Goal: Task Accomplishment & Management: Manage account settings

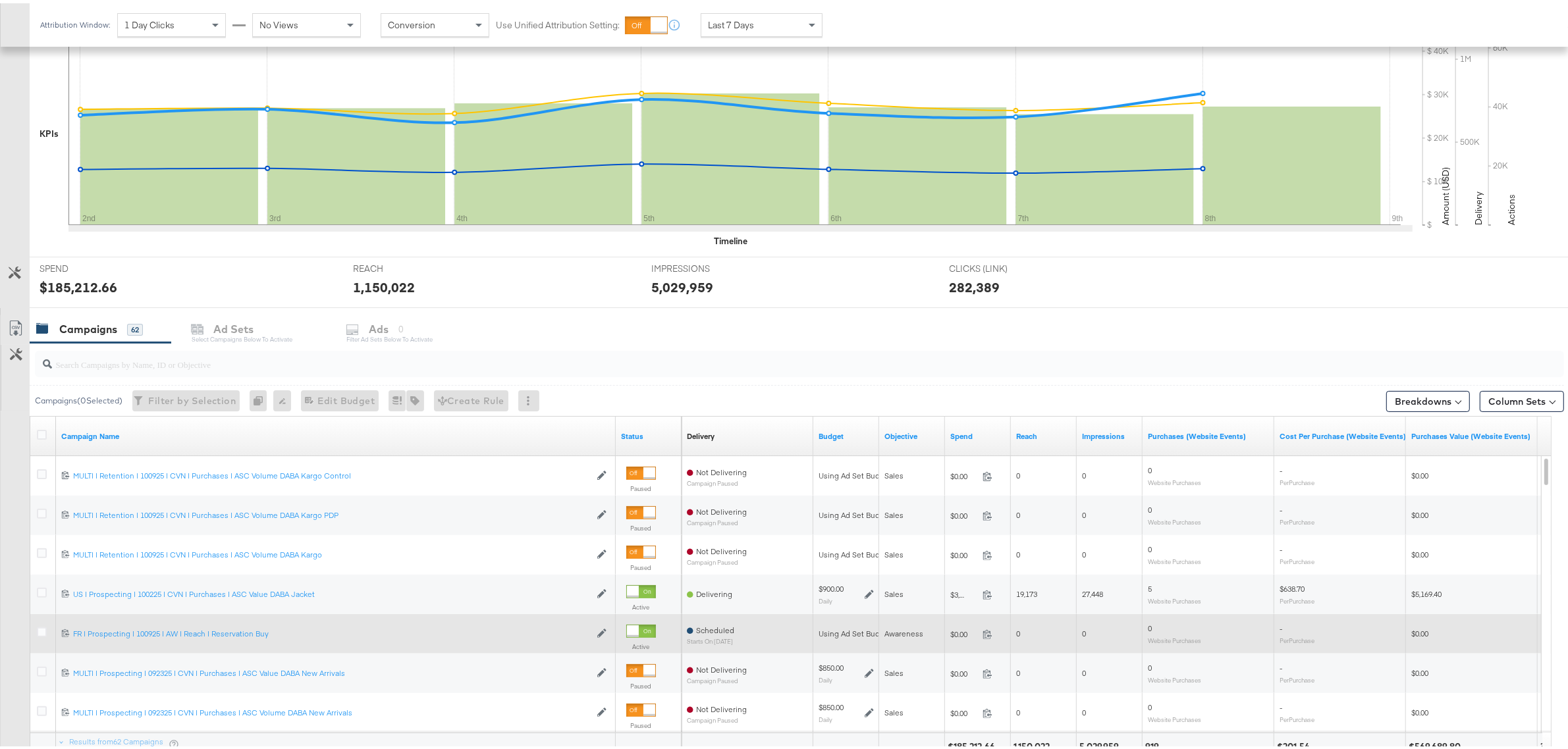
scroll to position [288, 0]
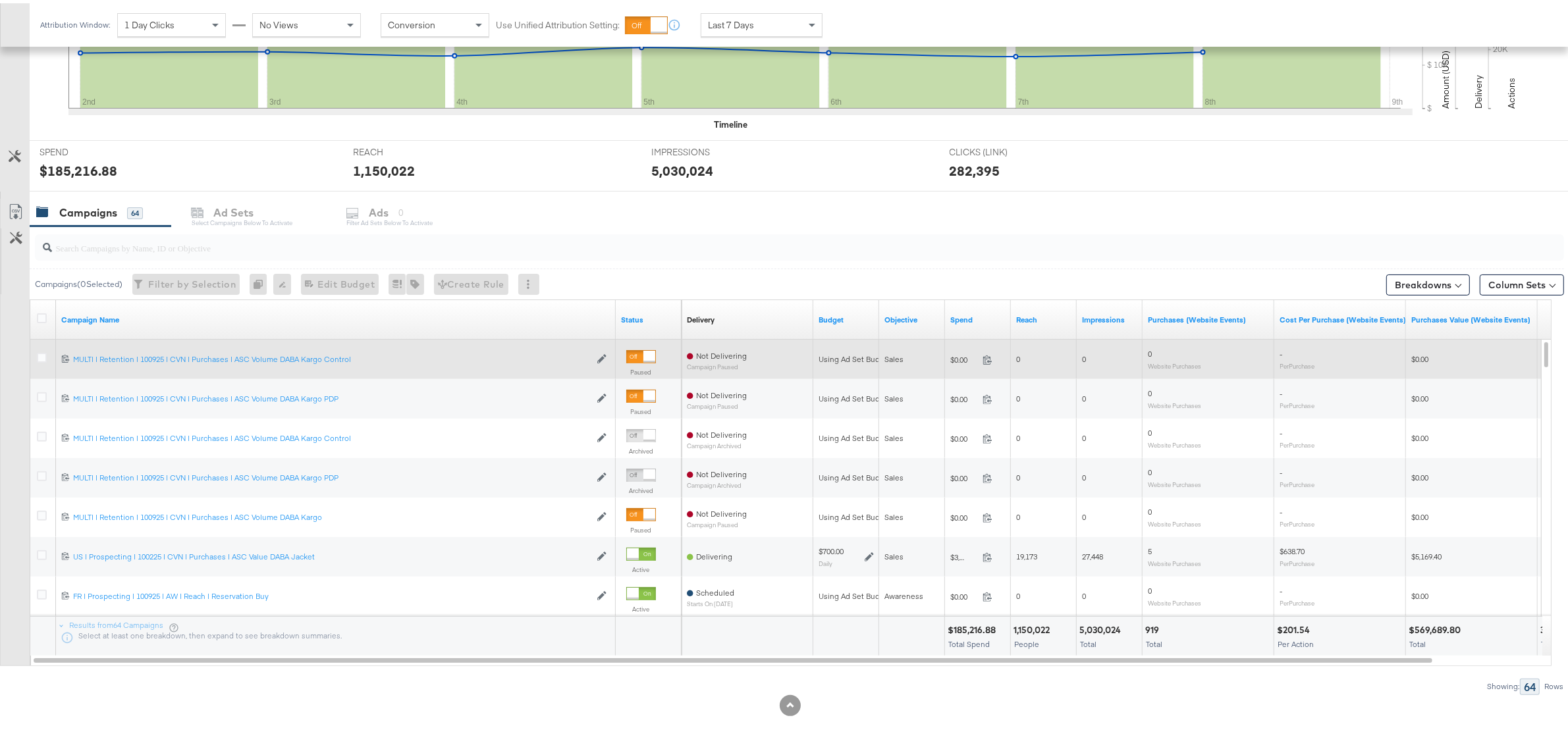
scroll to position [409, 0]
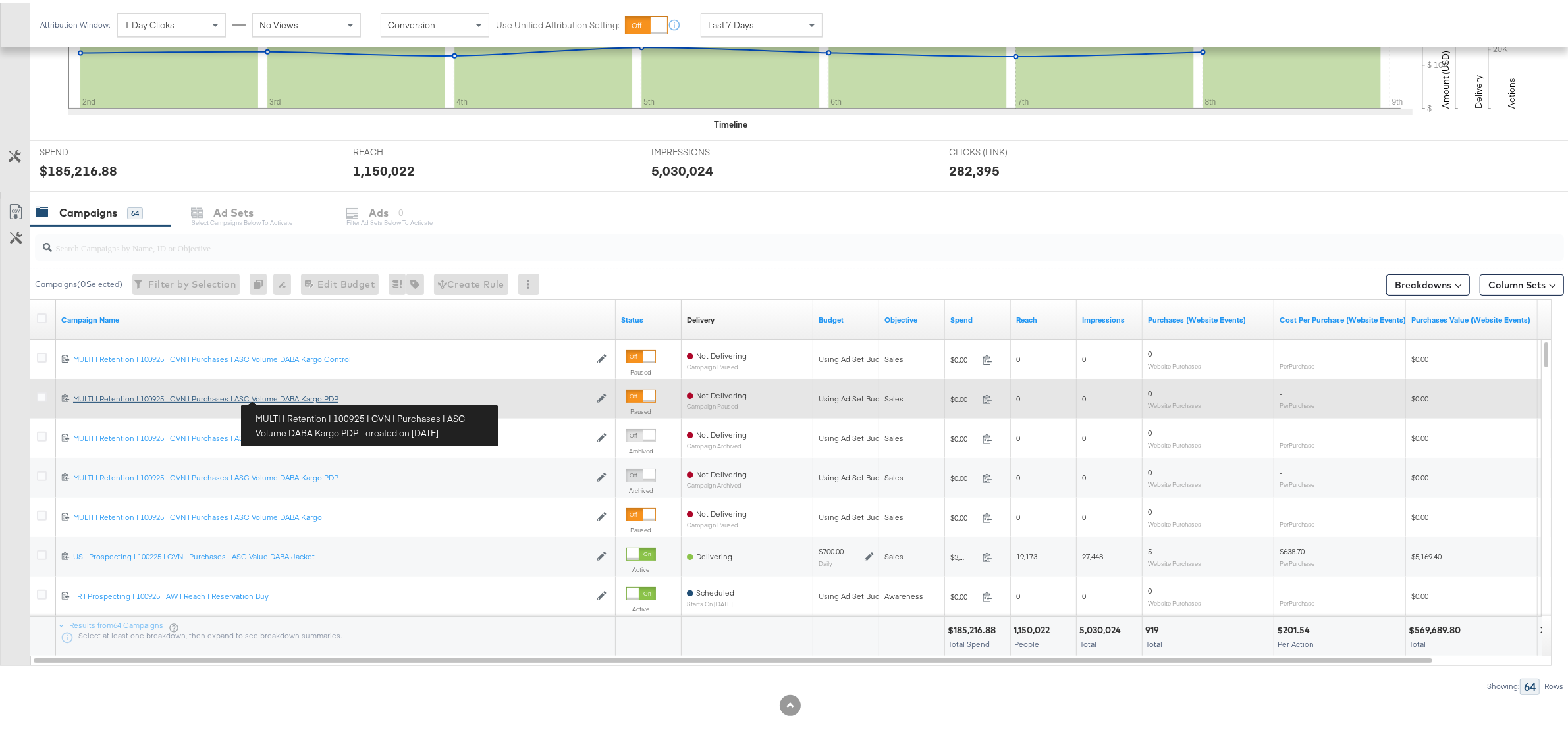
click at [290, 396] on div "MULTI | Retention | 100925 | CVN | Purchases | ASC Volume DABA Kargo PDP MULTI …" at bounding box center [331, 395] width 517 height 10
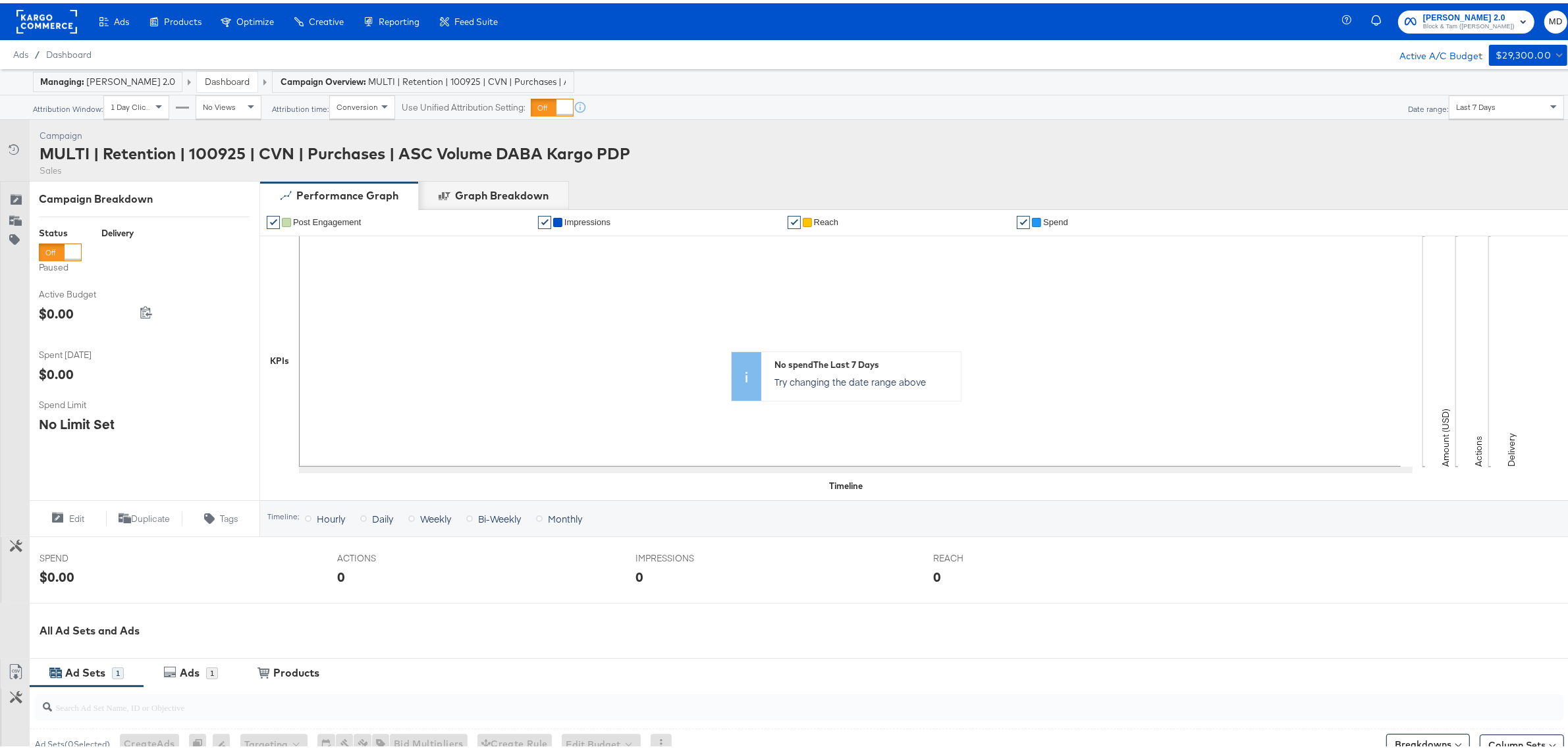
scroll to position [247, 0]
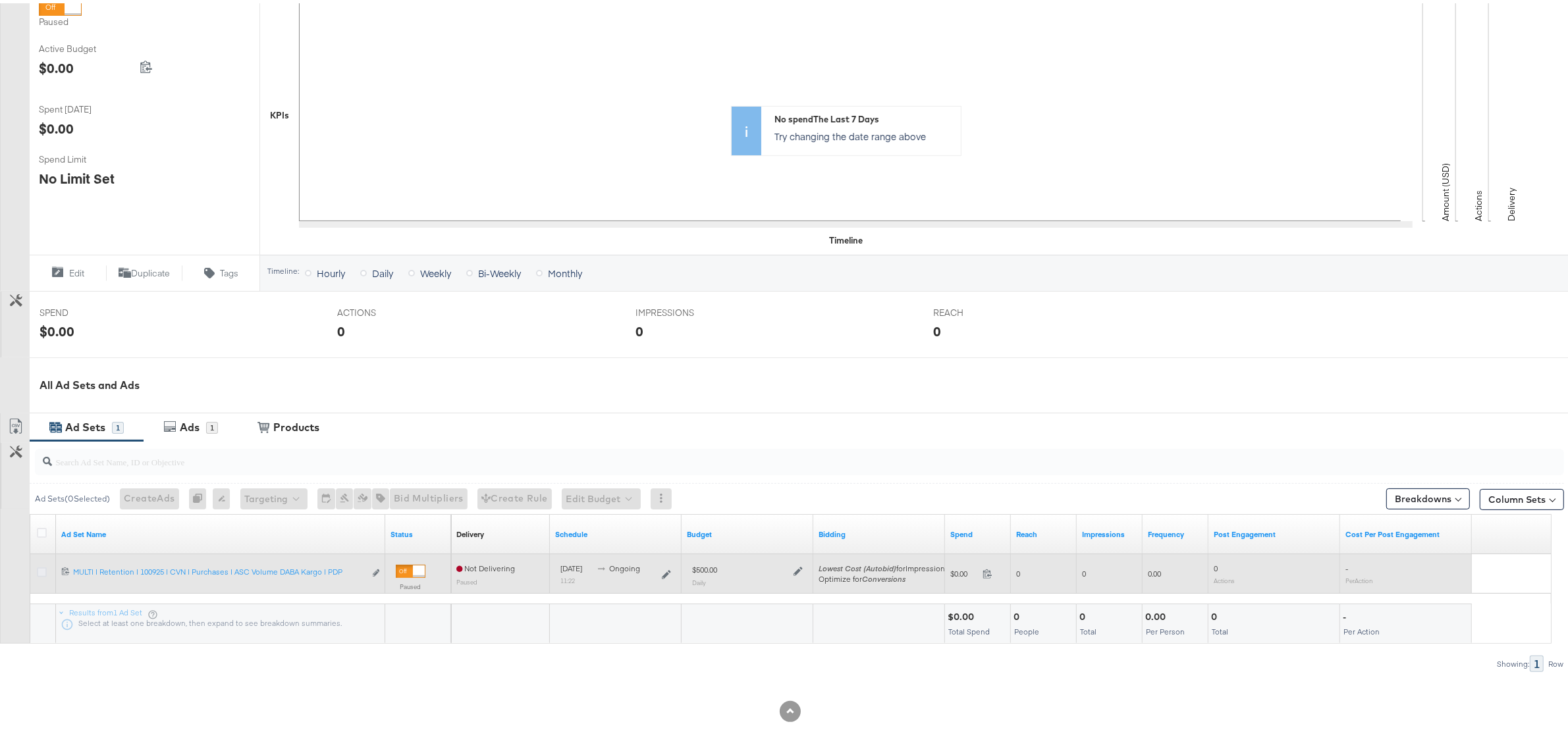
click at [37, 571] on icon at bounding box center [42, 569] width 10 height 10
click at [0, 0] on input "checkbox" at bounding box center [0, 0] width 0 height 0
click at [375, 569] on icon "link" at bounding box center [375, 570] width 7 height 7
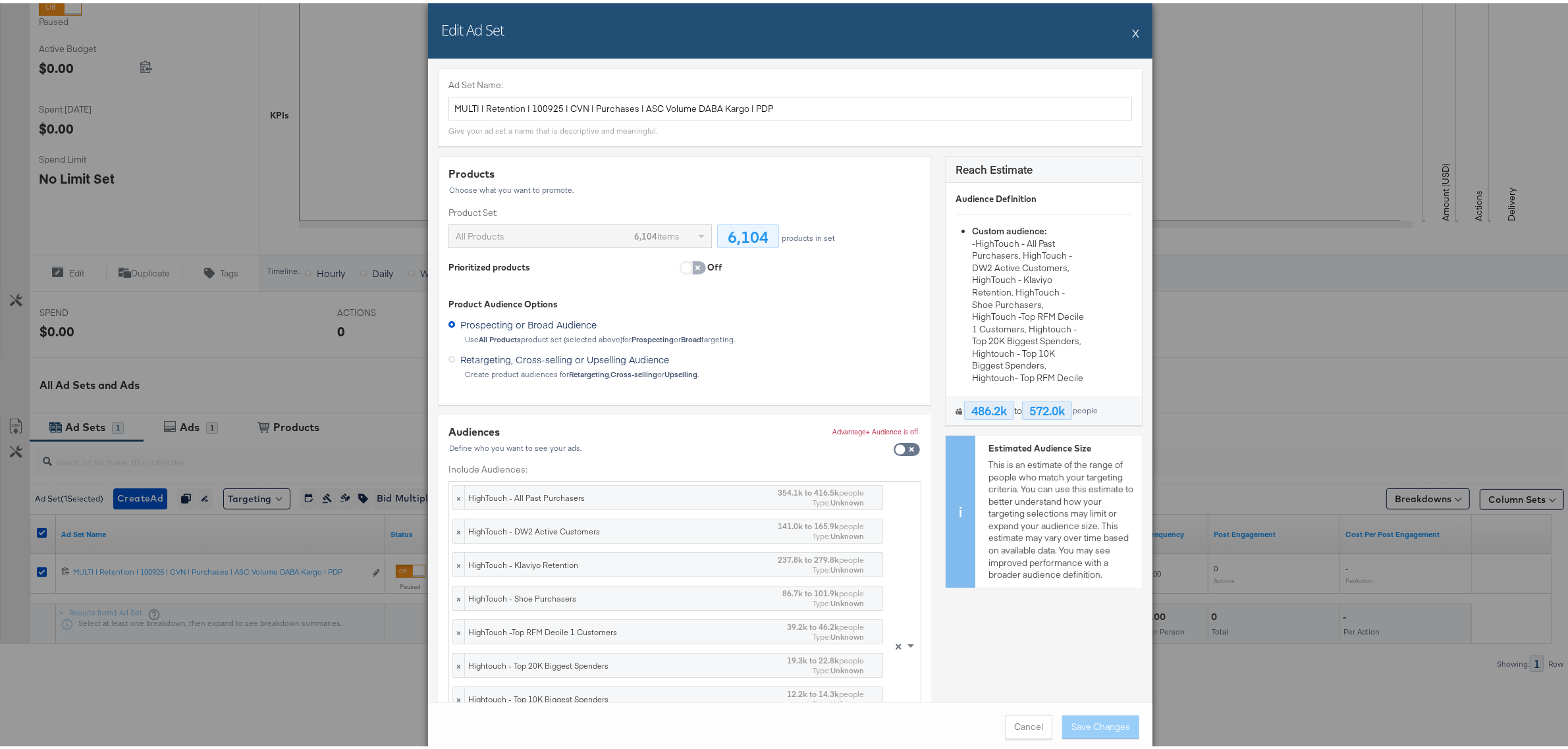
click at [675, 267] on input "checkbox" at bounding box center [686, 268] width 39 height 13
checkbox input "true"
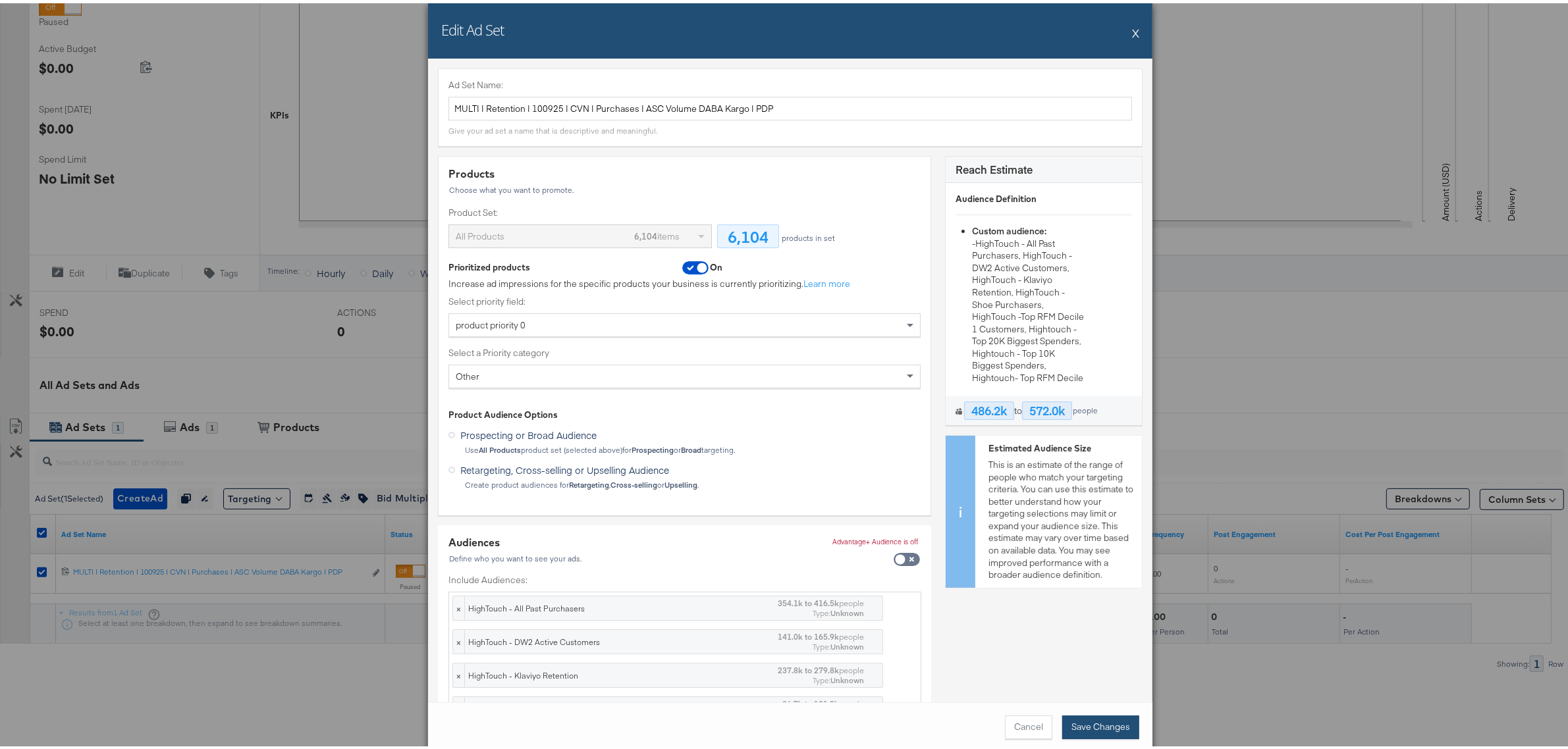
click at [1106, 725] on button "Save Changes" at bounding box center [1100, 723] width 77 height 23
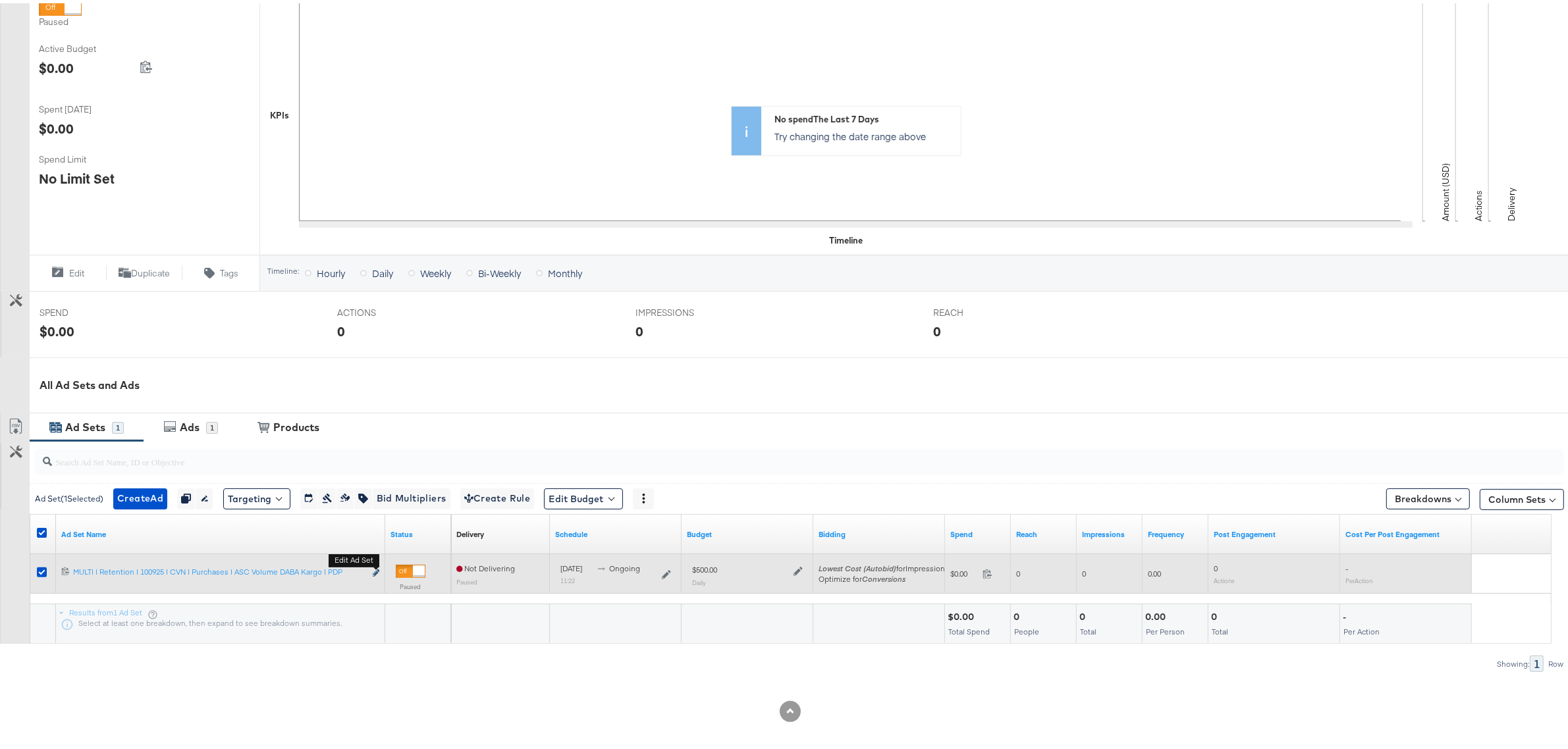
click at [375, 570] on icon "link" at bounding box center [375, 570] width 7 height 7
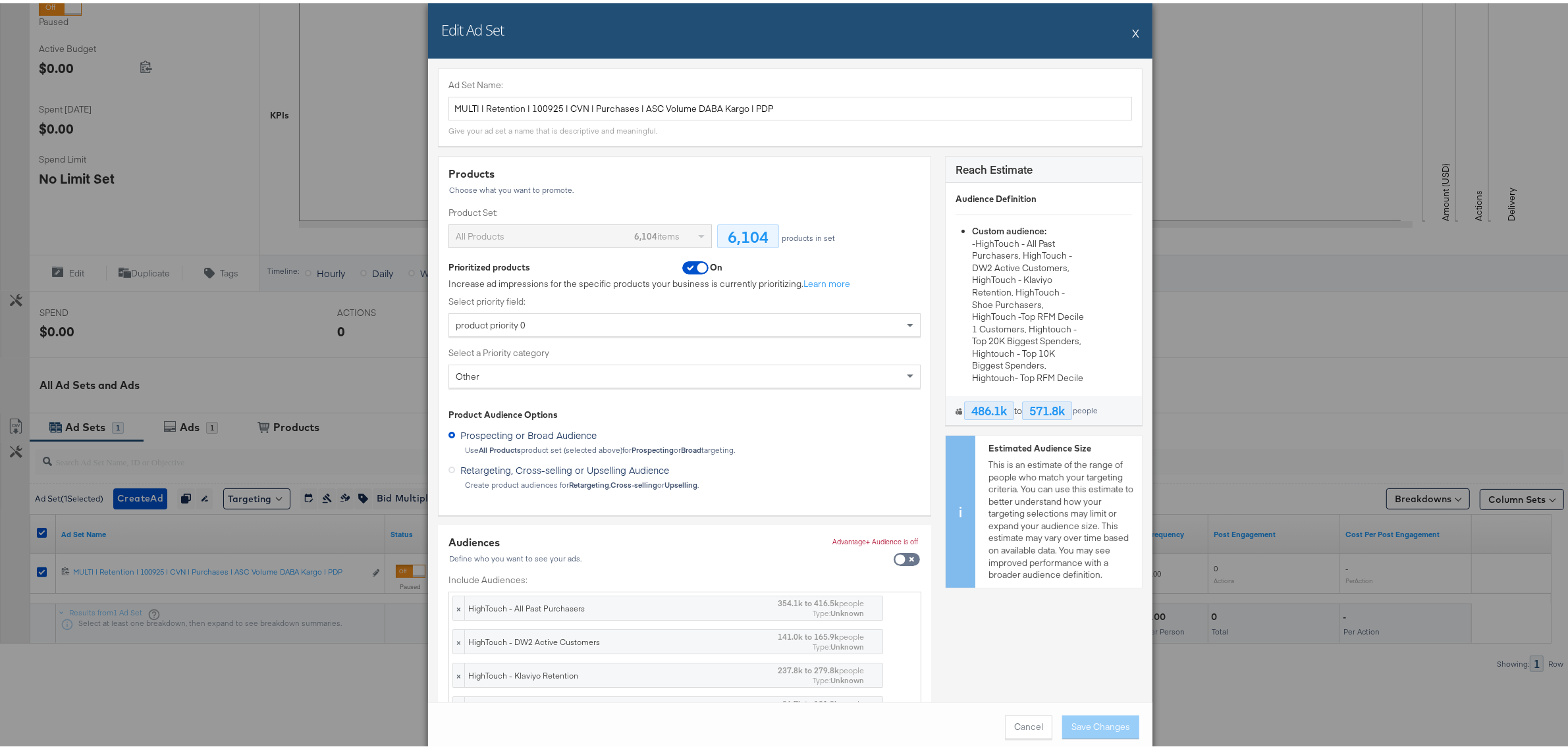
click at [1132, 28] on button "X" at bounding box center [1136, 30] width 7 height 26
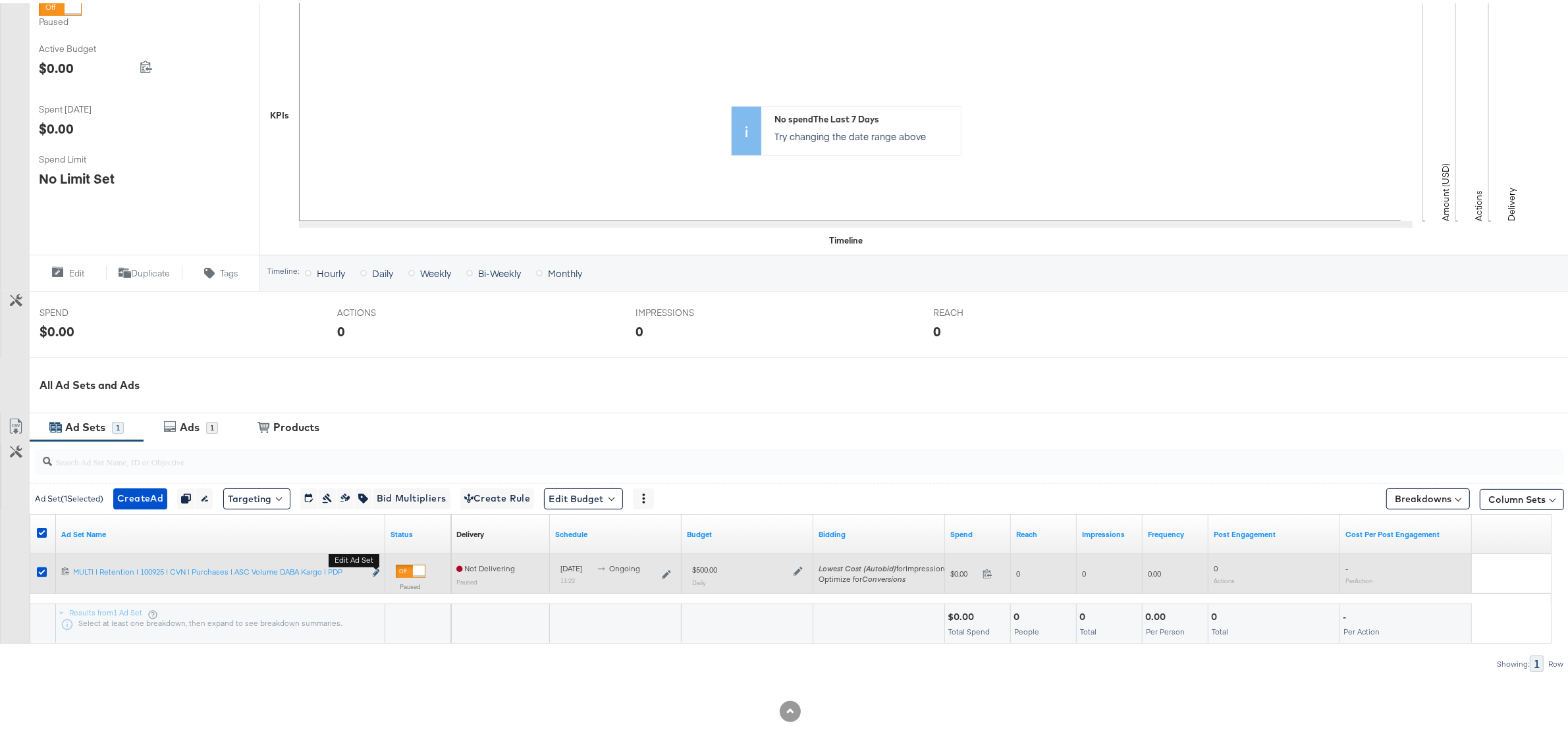
click at [375, 569] on icon "link" at bounding box center [375, 570] width 7 height 7
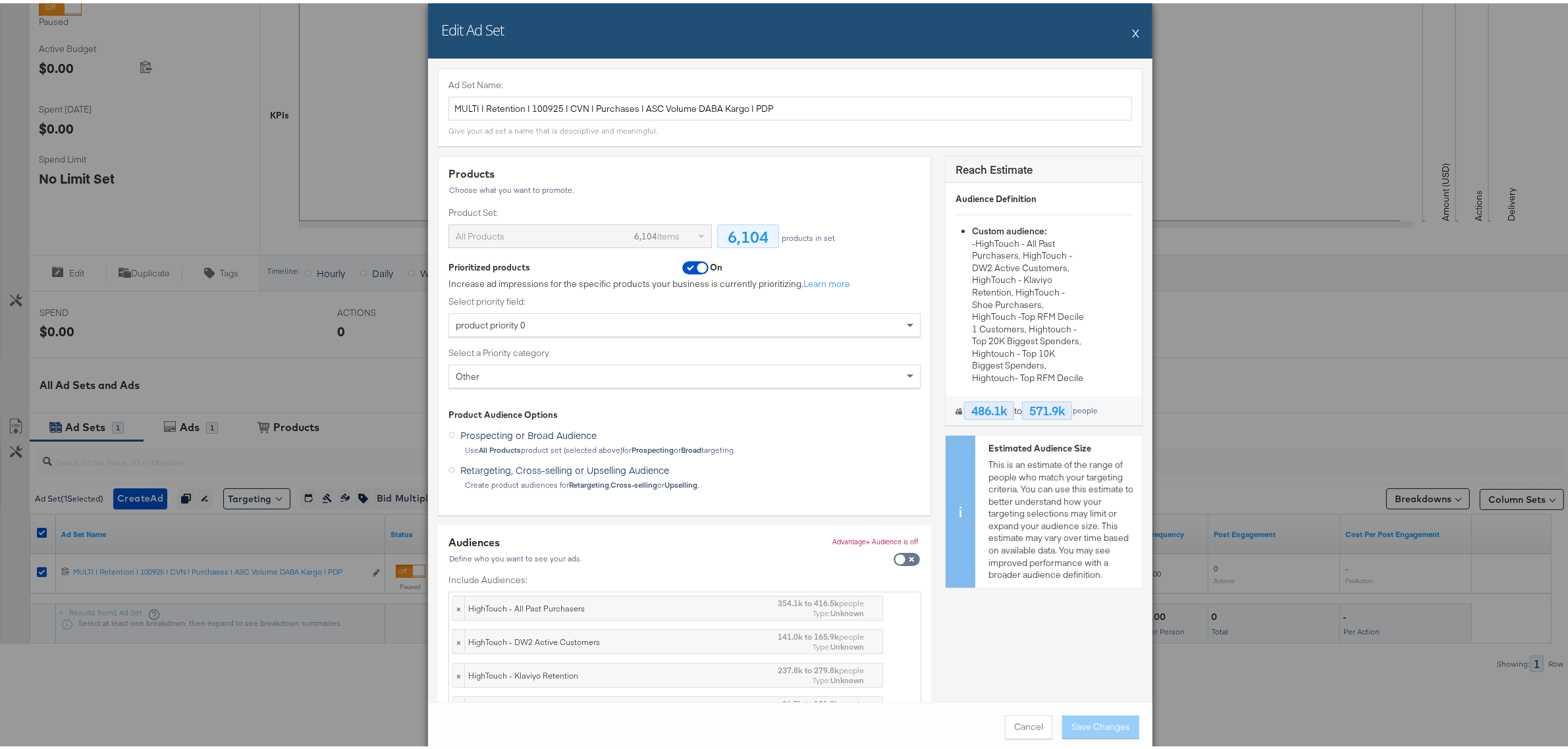
click at [1132, 25] on button "X" at bounding box center [1136, 30] width 7 height 26
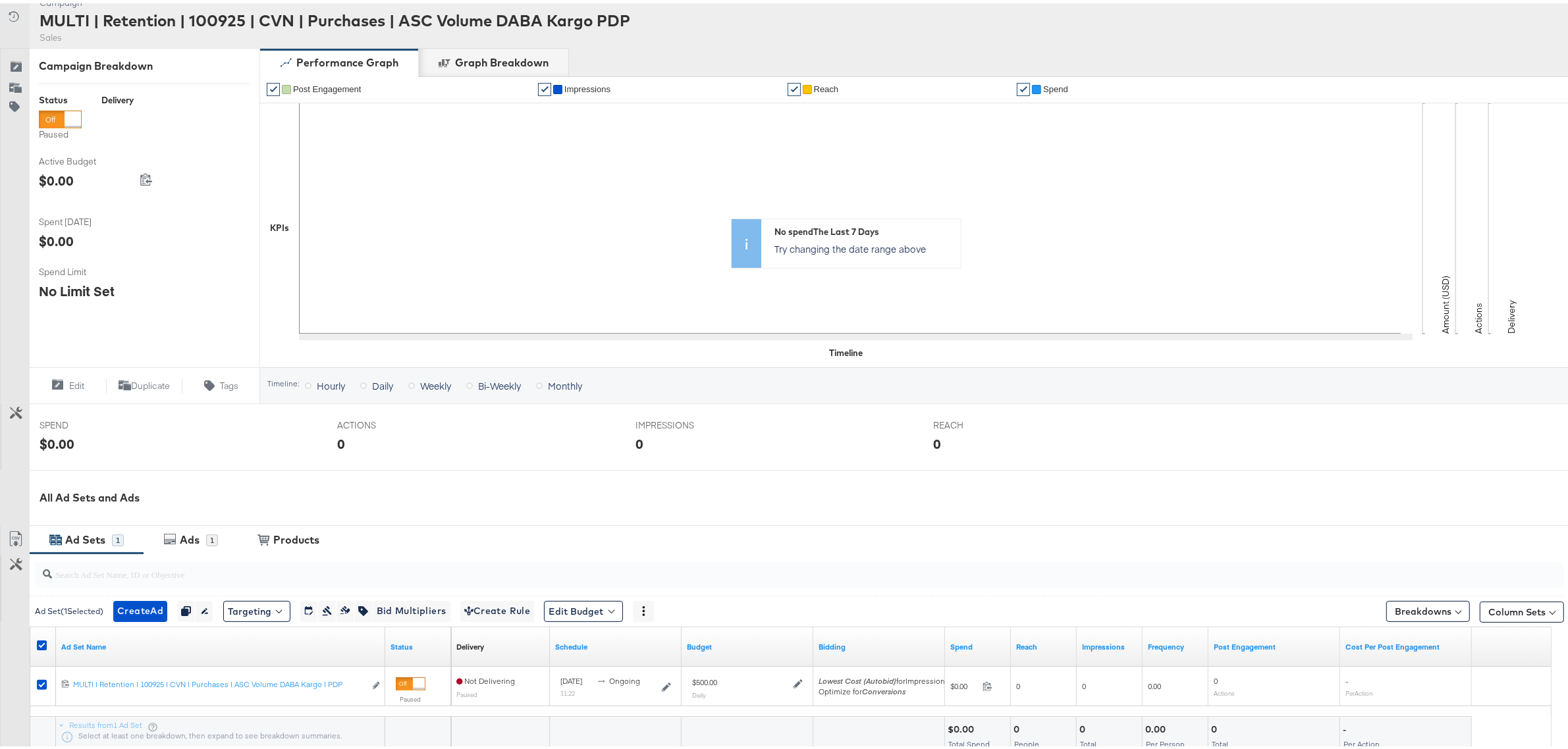
scroll to position [0, 0]
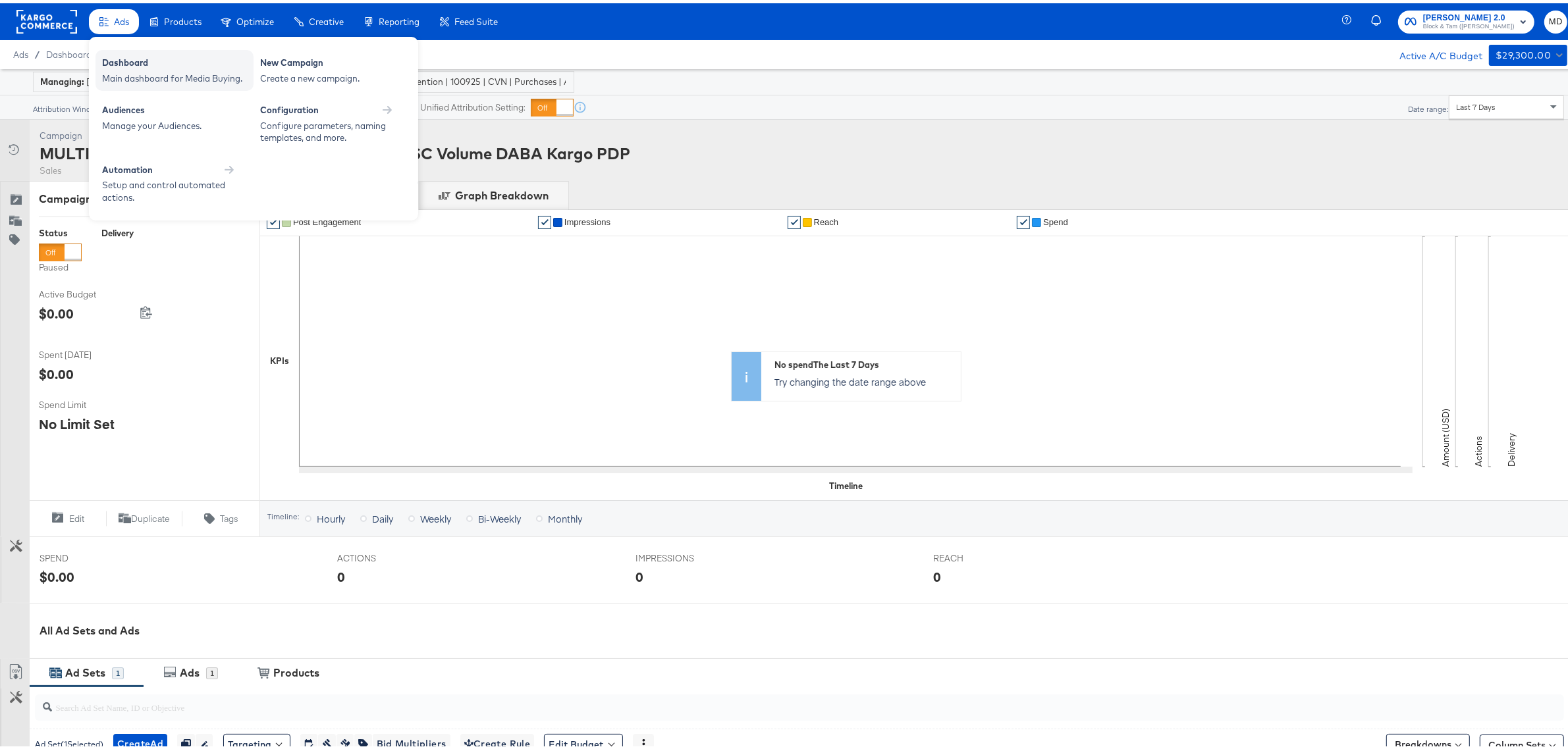
click at [131, 57] on div "Dashboard" at bounding box center [174, 61] width 145 height 16
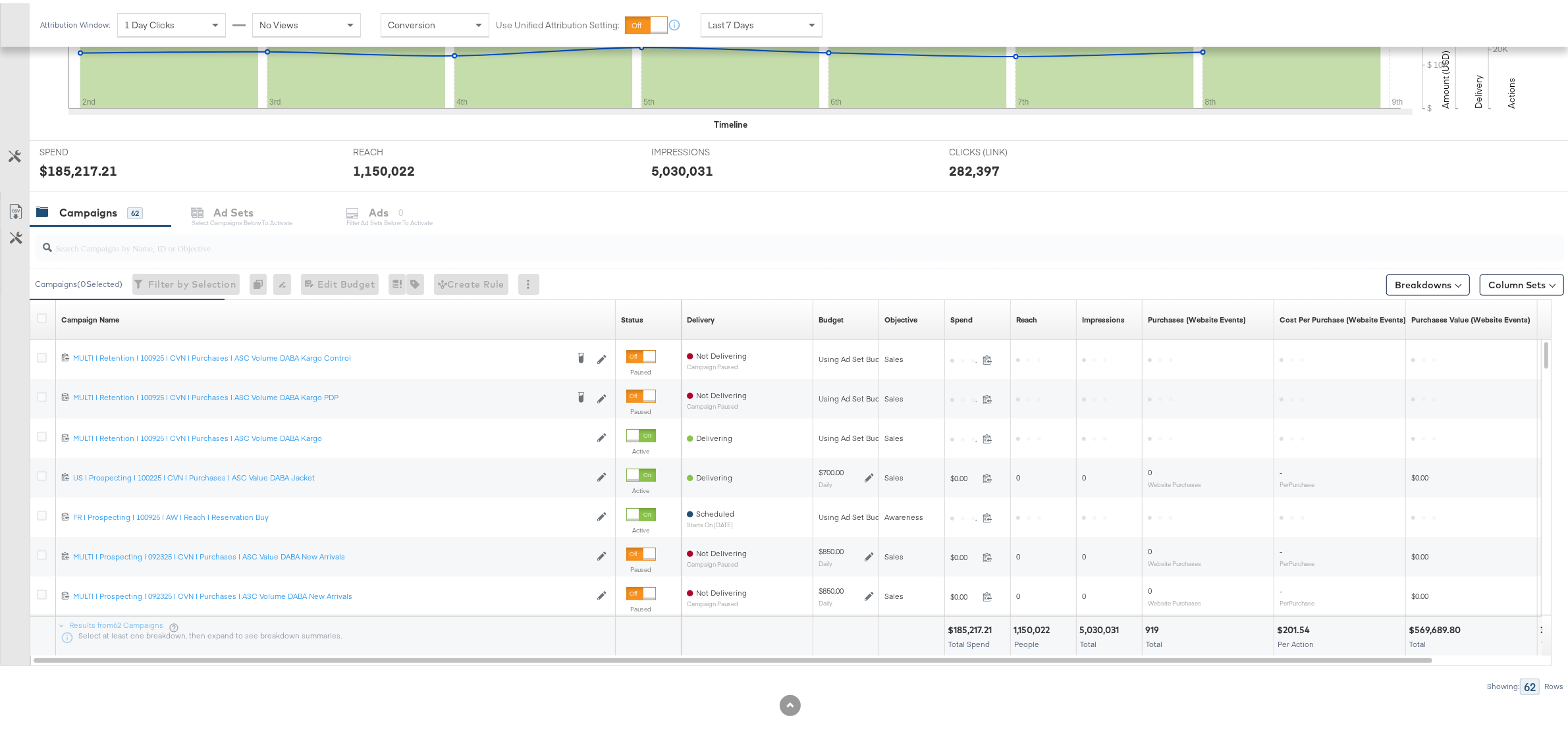
scroll to position [409, 0]
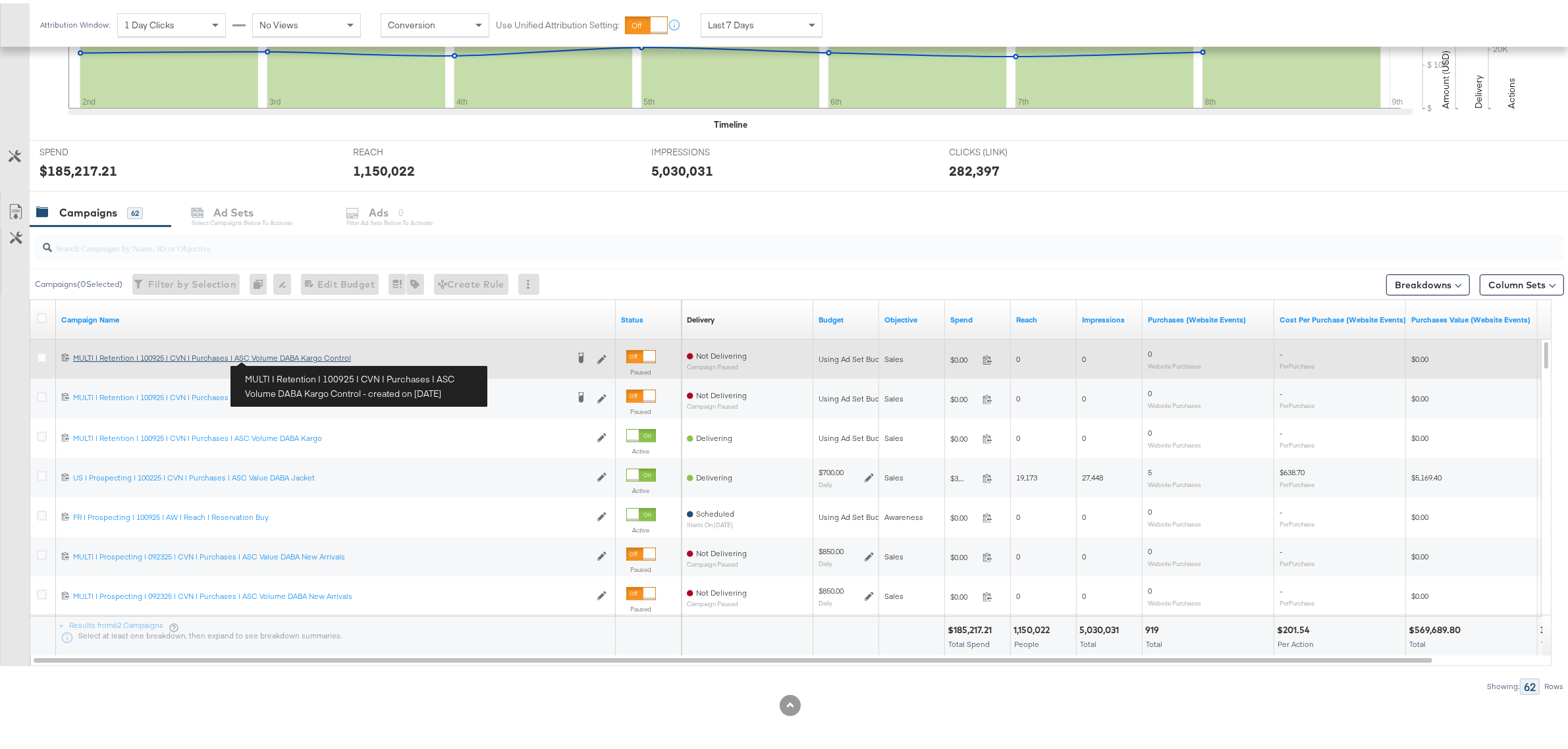
click at [280, 356] on div "MULTI | Retention | 100925 | CVN | Purchases | ASC Volume DABA Kargo Control MU…" at bounding box center [319, 354] width 494 height 10
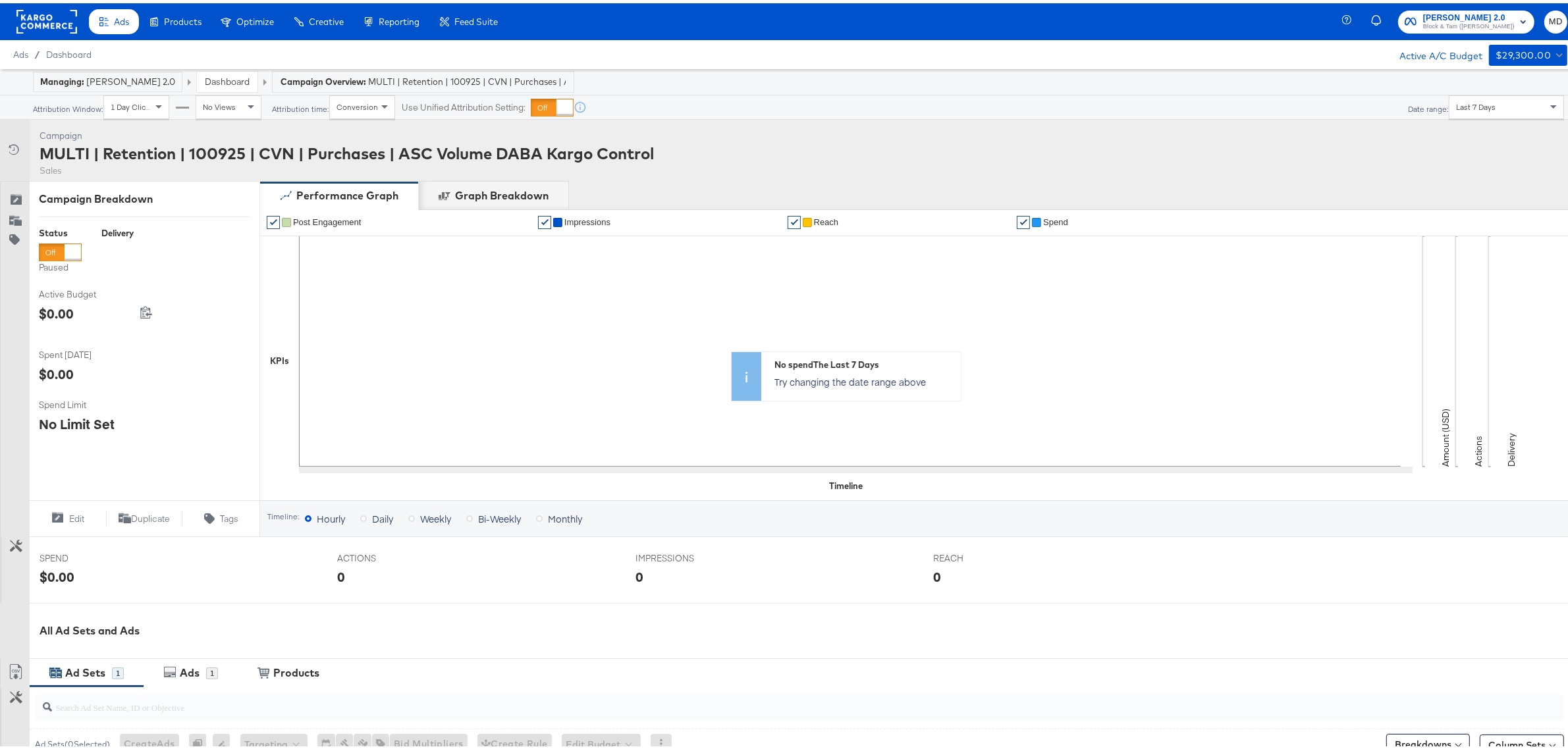
scroll to position [247, 0]
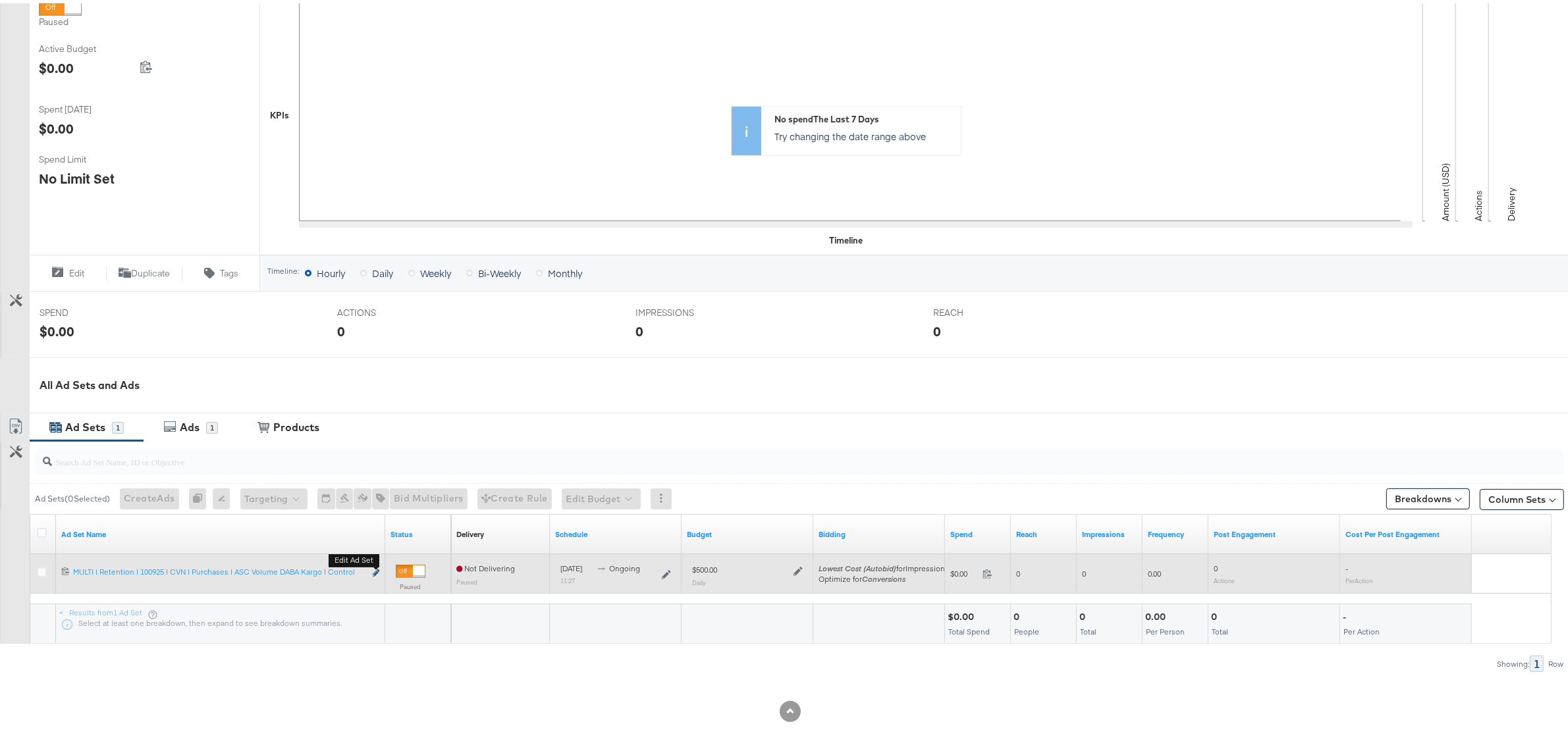
click at [374, 571] on icon "link" at bounding box center [375, 570] width 7 height 7
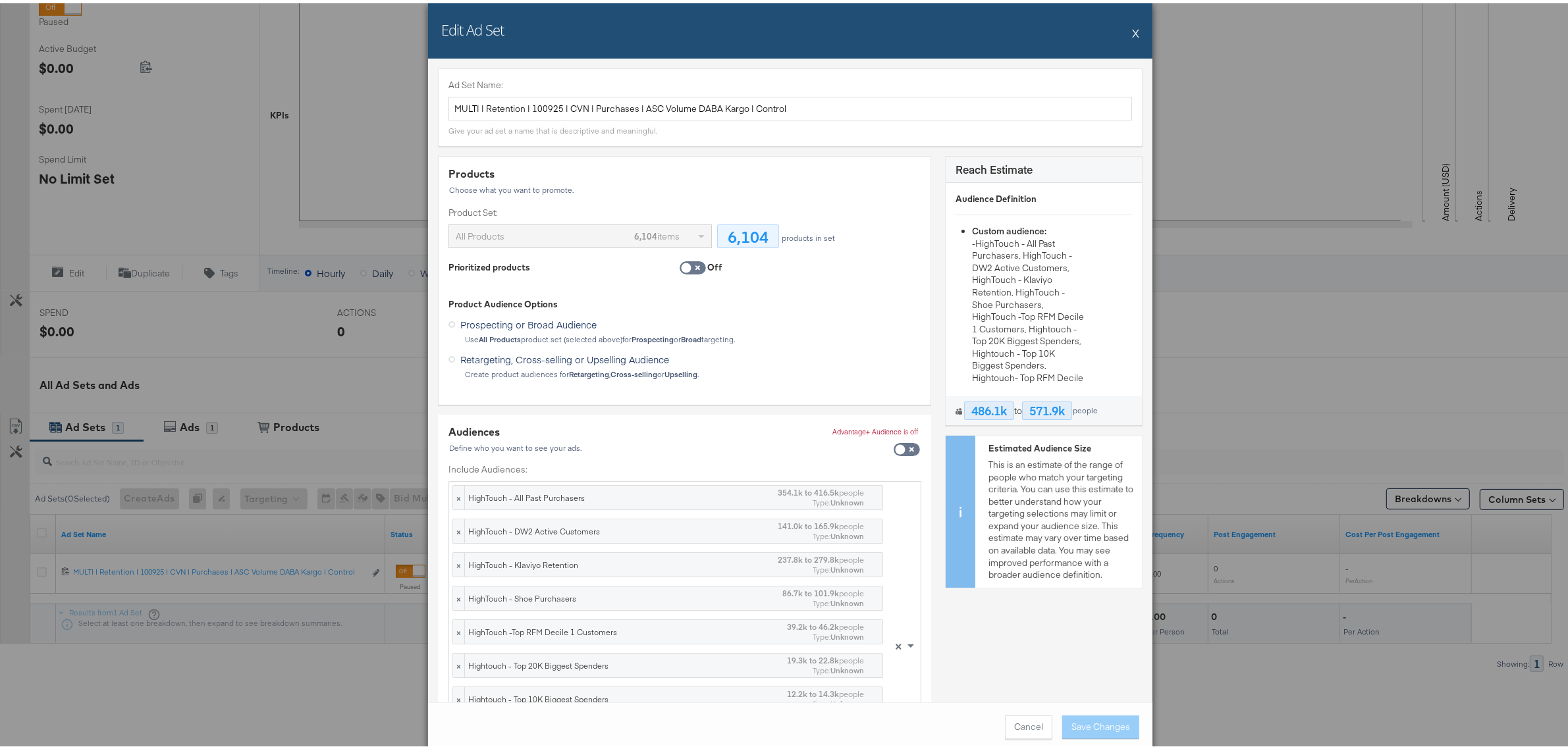
click at [1132, 30] on button "X" at bounding box center [1136, 30] width 7 height 26
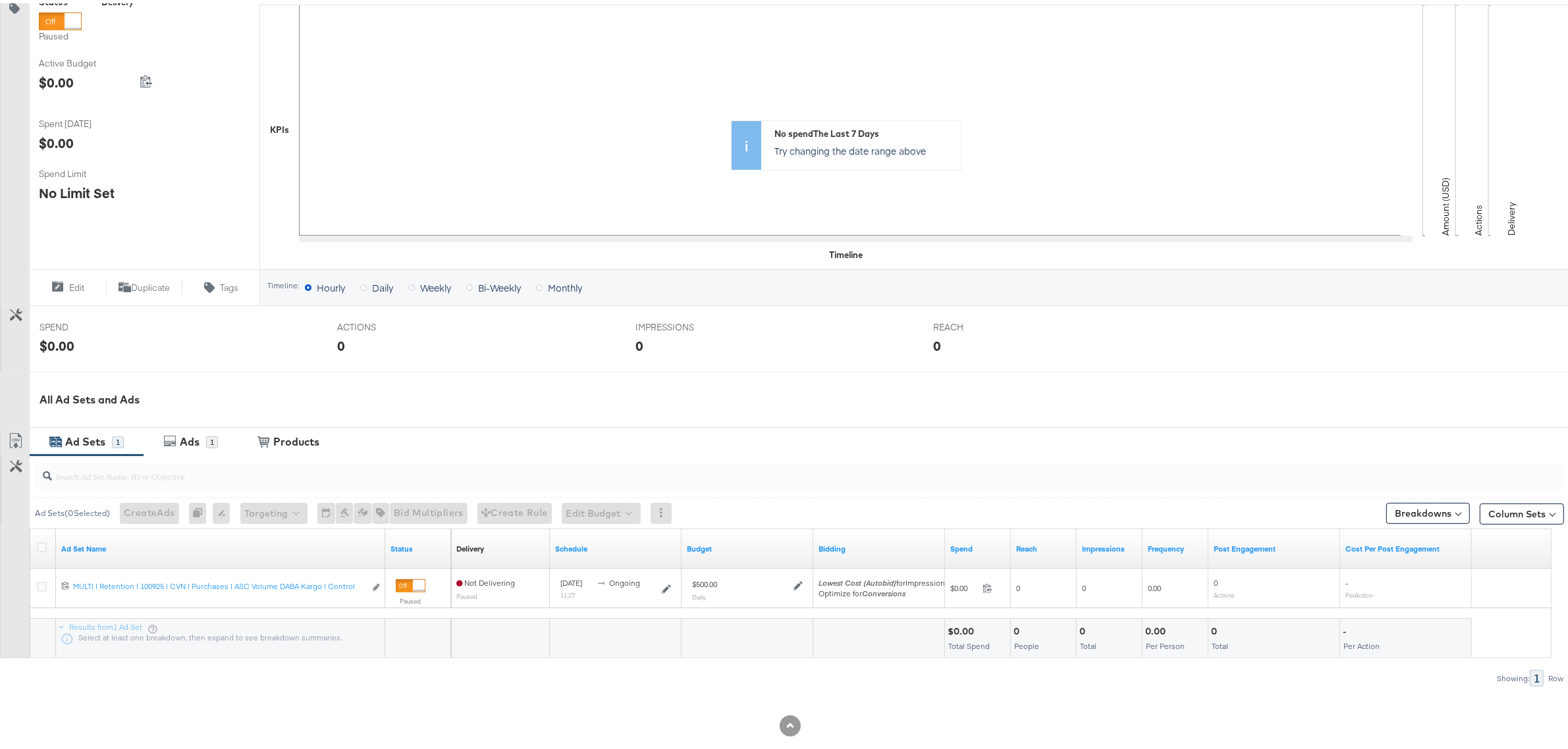
scroll to position [164, 0]
